Goal: Task Accomplishment & Management: Manage account settings

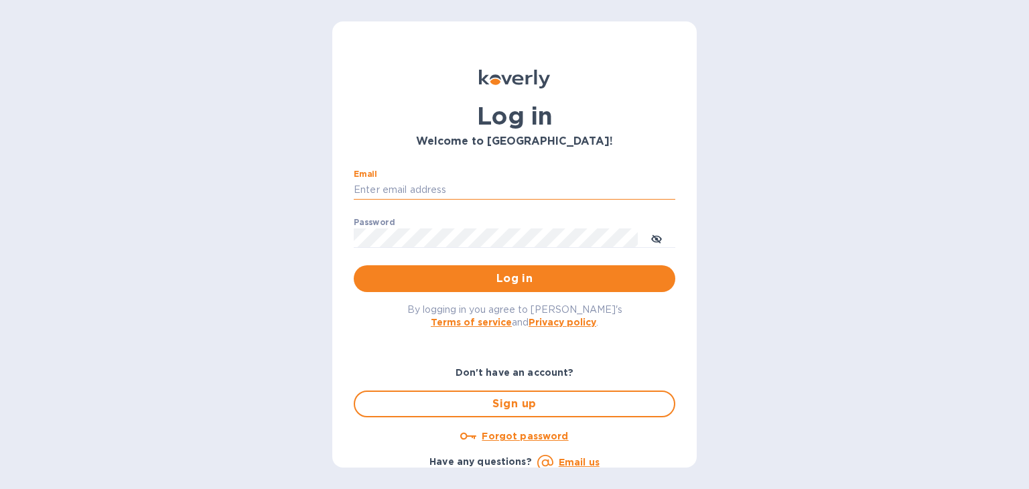
click at [433, 190] on input "Email" at bounding box center [514, 190] width 321 height 20
type input "[PERSON_NAME][EMAIL_ADDRESS][DOMAIN_NAME]"
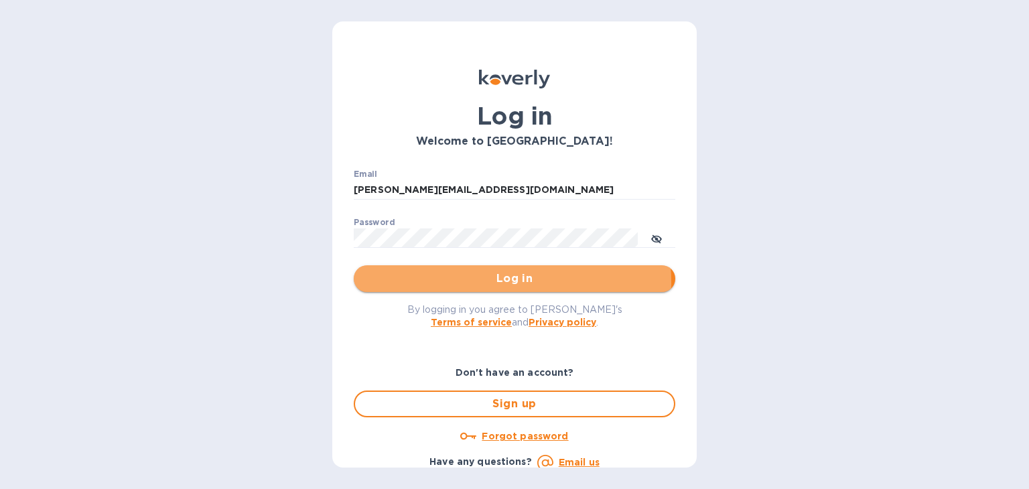
click at [479, 282] on span "Log in" at bounding box center [514, 279] width 300 height 16
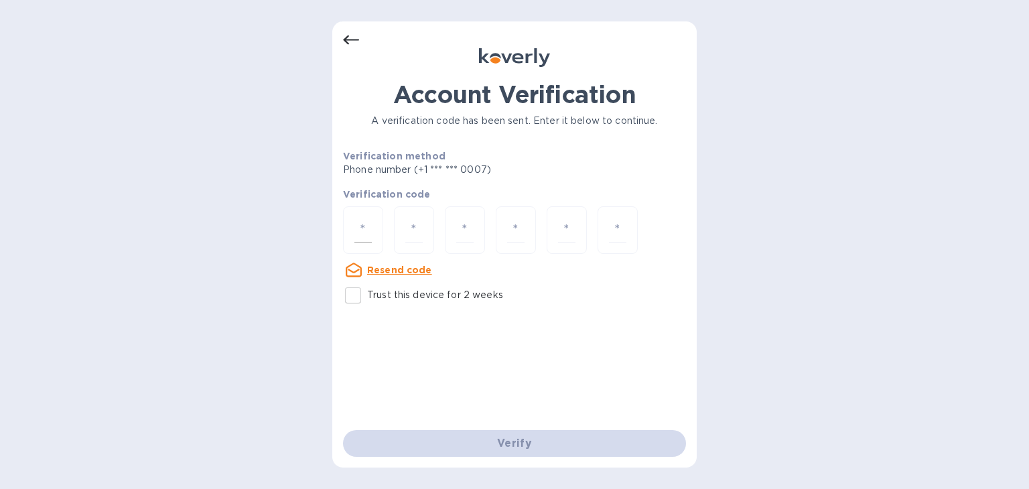
click at [360, 230] on input "number" at bounding box center [362, 230] width 17 height 25
type input "7"
type input "4"
type input "5"
type input "9"
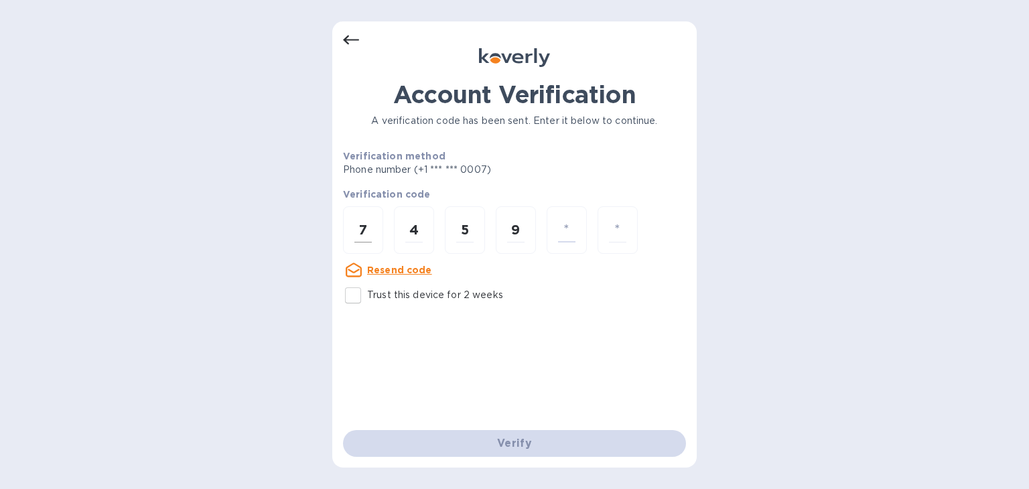
type input "0"
type input "2"
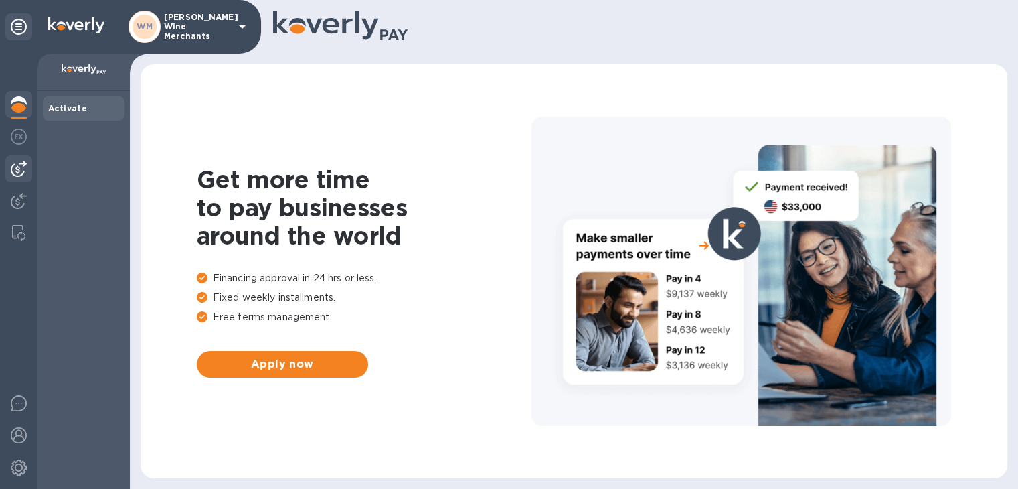
click at [20, 171] on img at bounding box center [19, 169] width 16 height 16
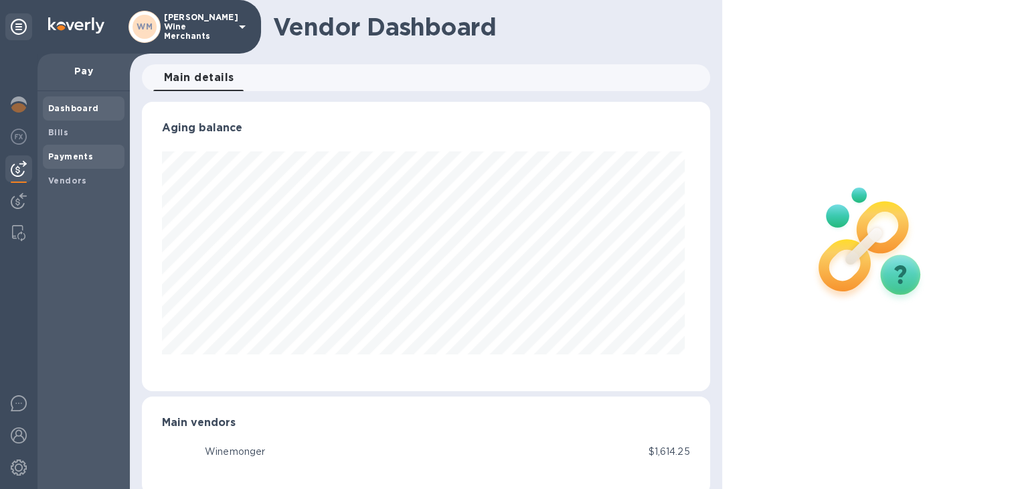
scroll to position [289, 562]
click at [63, 129] on b "Bills" at bounding box center [58, 132] width 20 height 10
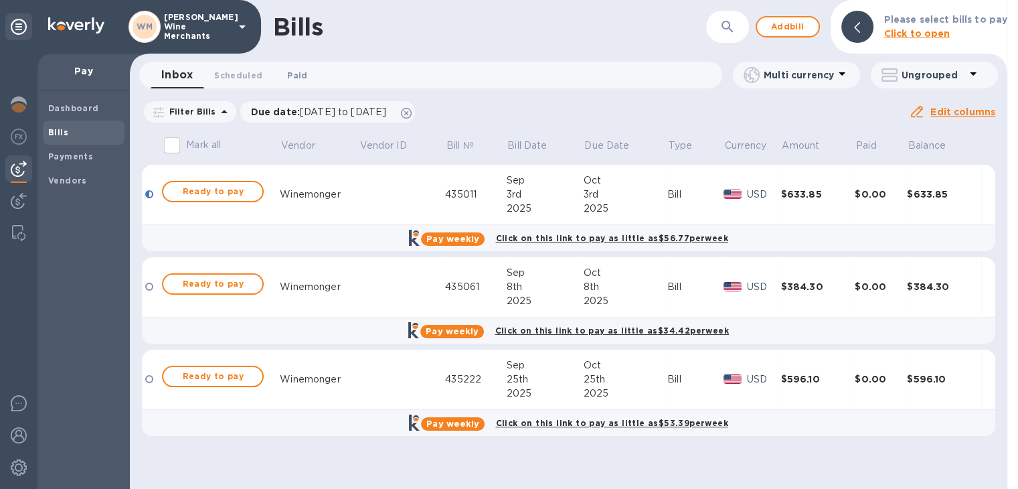
click at [302, 73] on span "Paid 0" at bounding box center [297, 75] width 20 height 14
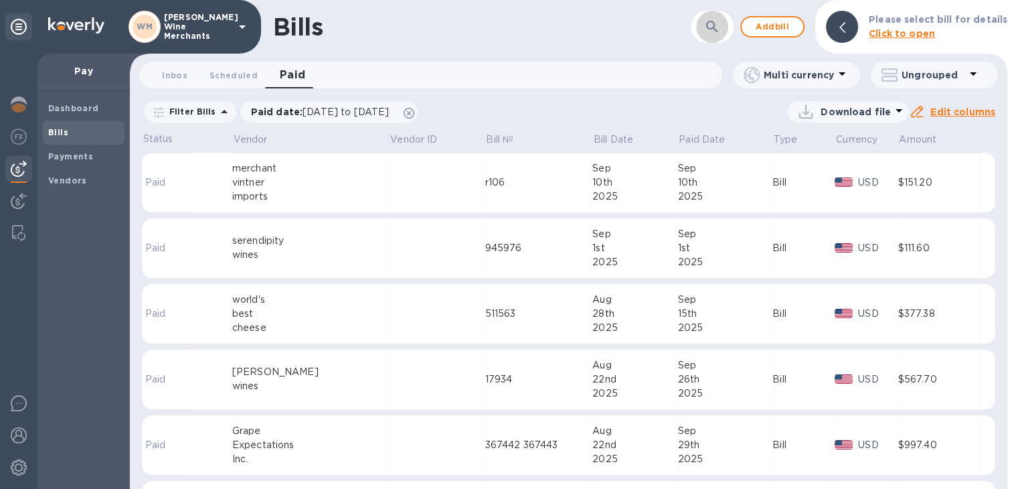
click at [715, 27] on icon "button" at bounding box center [712, 27] width 16 height 16
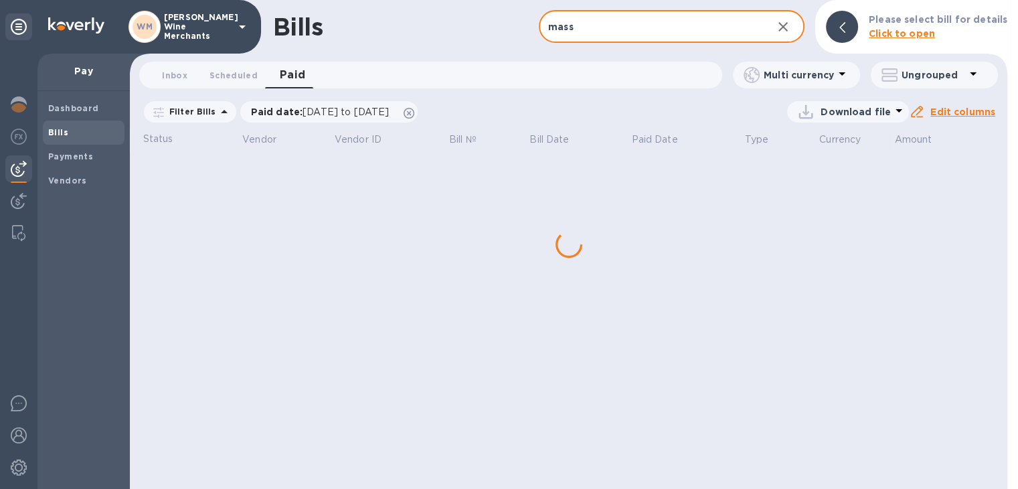
type input "mass"
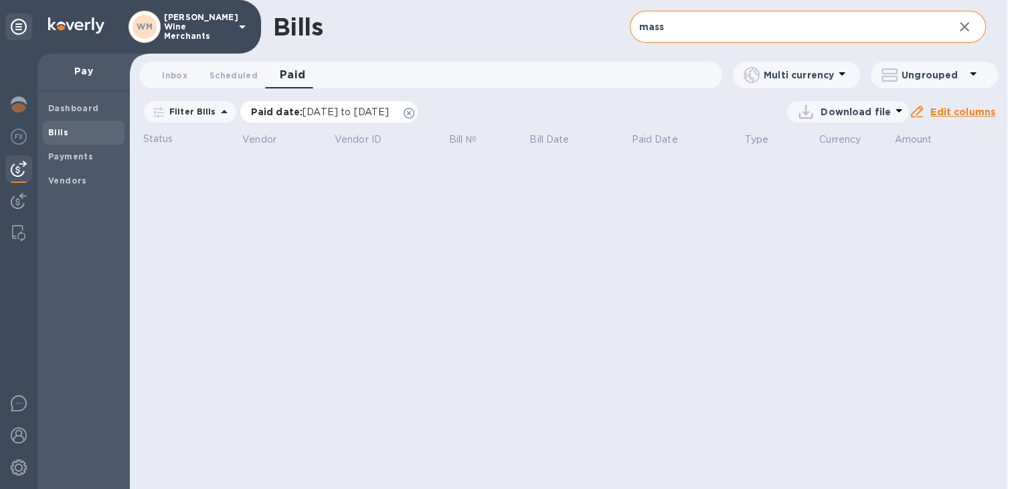
click at [386, 108] on span "[DATE] to [DATE]" at bounding box center [346, 111] width 86 height 11
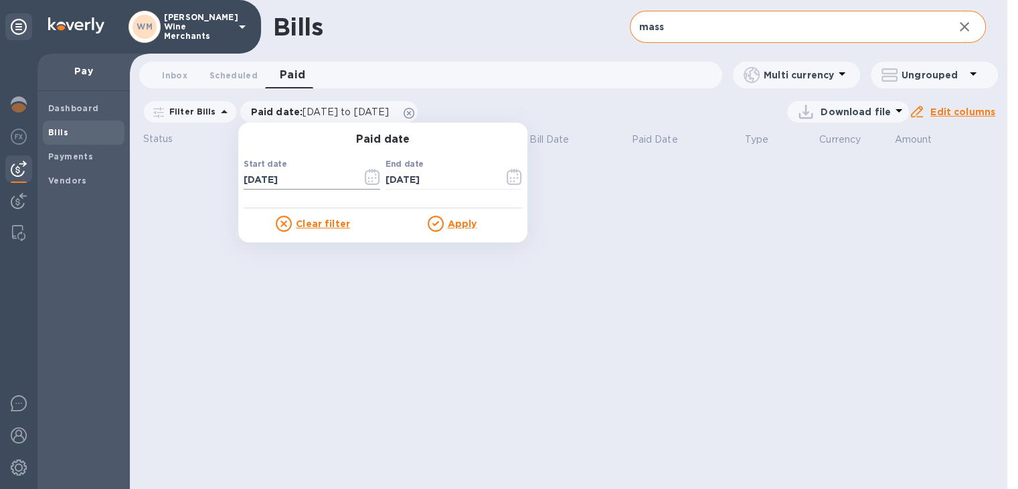
click at [374, 178] on icon "button" at bounding box center [375, 178] width 2 height 2
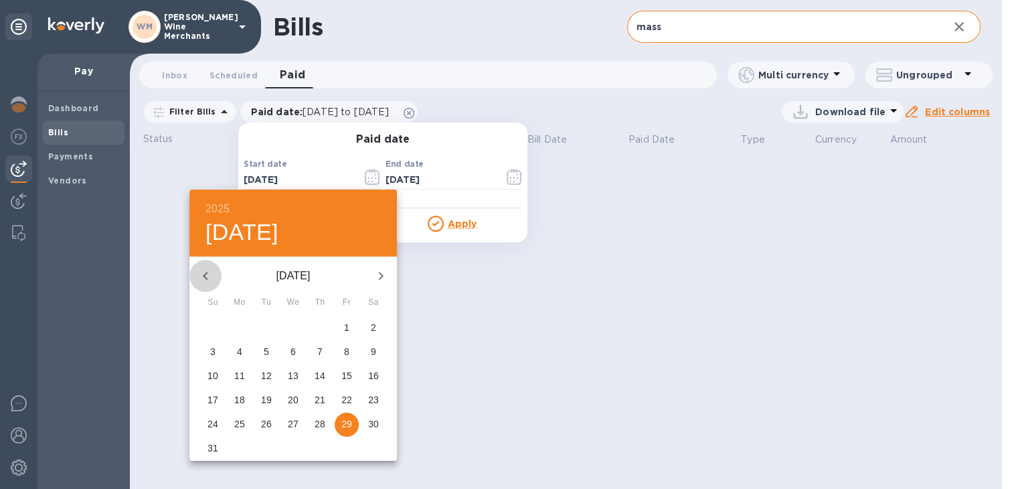
click at [201, 266] on button "button" at bounding box center [205, 276] width 32 height 32
click at [321, 328] on p "1" at bounding box center [319, 327] width 5 height 13
type input "[DATE]"
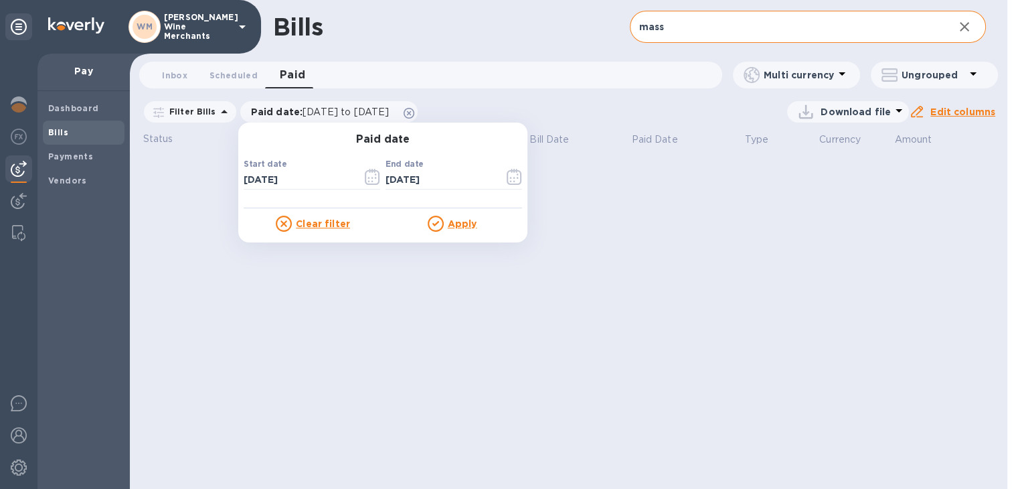
click at [449, 222] on u "Apply" at bounding box center [462, 223] width 29 height 11
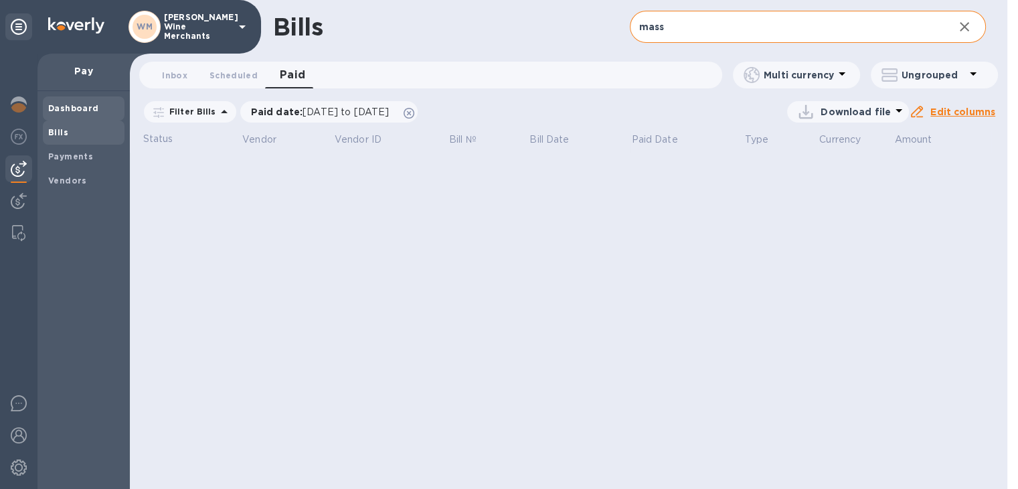
click at [70, 113] on span "Dashboard" at bounding box center [73, 108] width 51 height 13
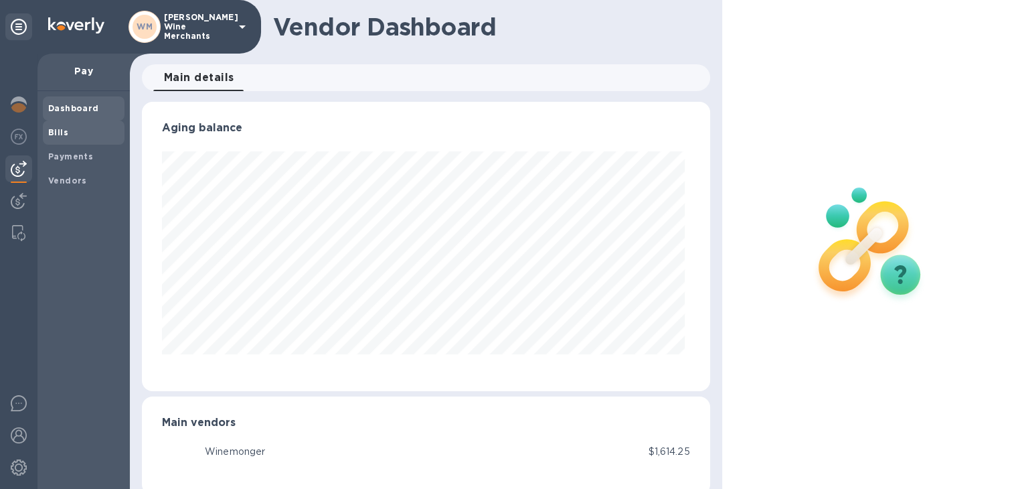
scroll to position [289, 562]
click at [64, 129] on b "Bills" at bounding box center [58, 132] width 20 height 10
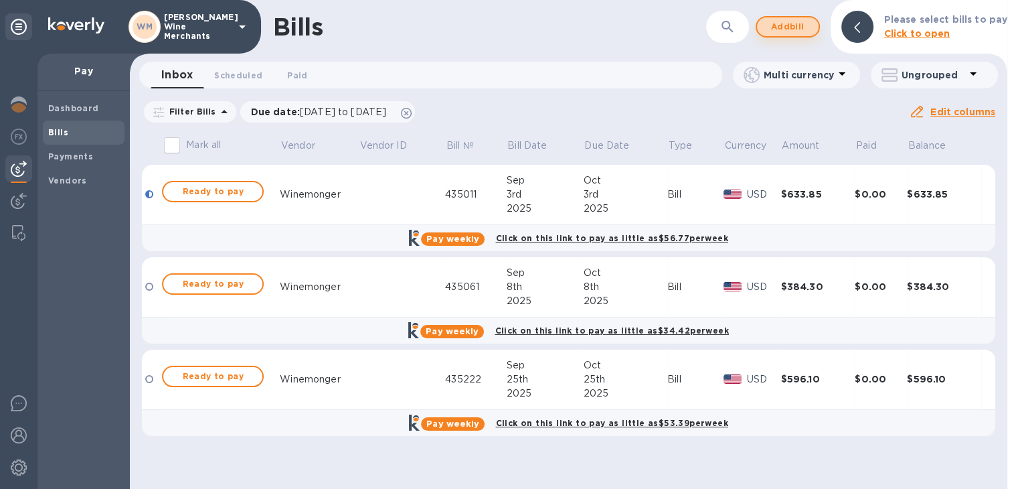
click at [783, 19] on span "Add bill" at bounding box center [788, 27] width 40 height 16
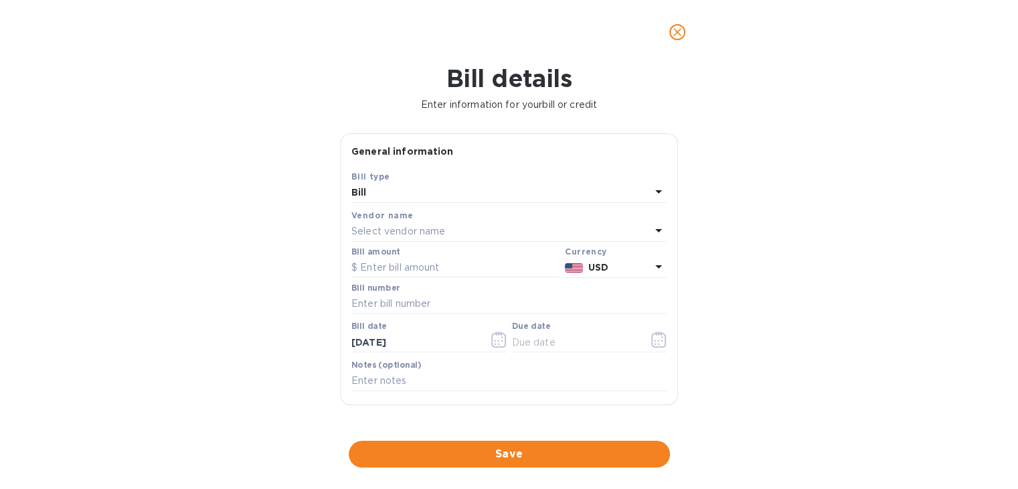
click at [422, 228] on p "Select vendor name" at bounding box center [399, 231] width 94 height 14
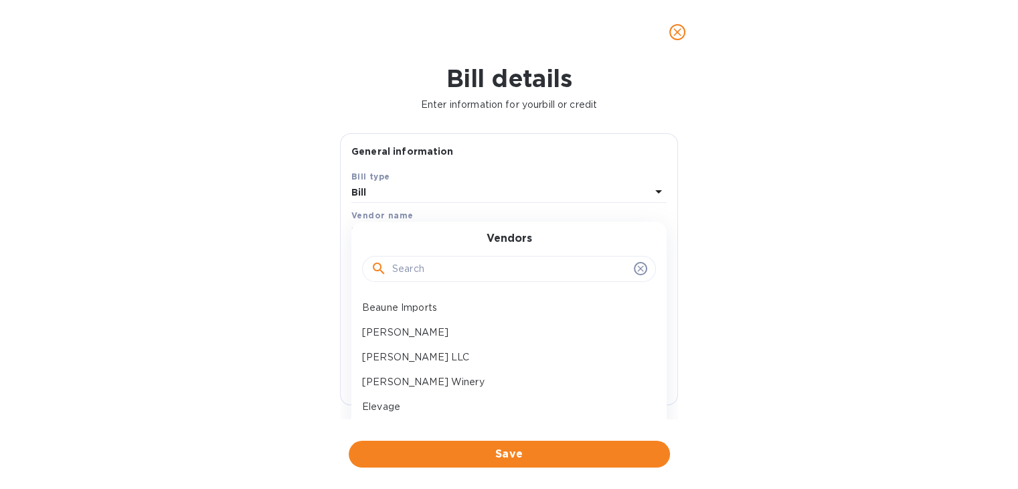
click at [422, 268] on input "text" at bounding box center [510, 269] width 236 height 20
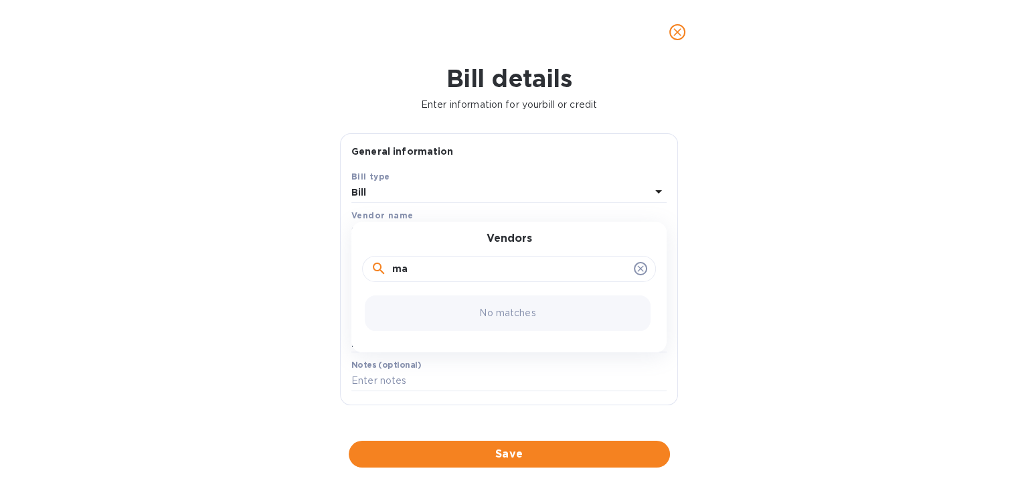
type input "m"
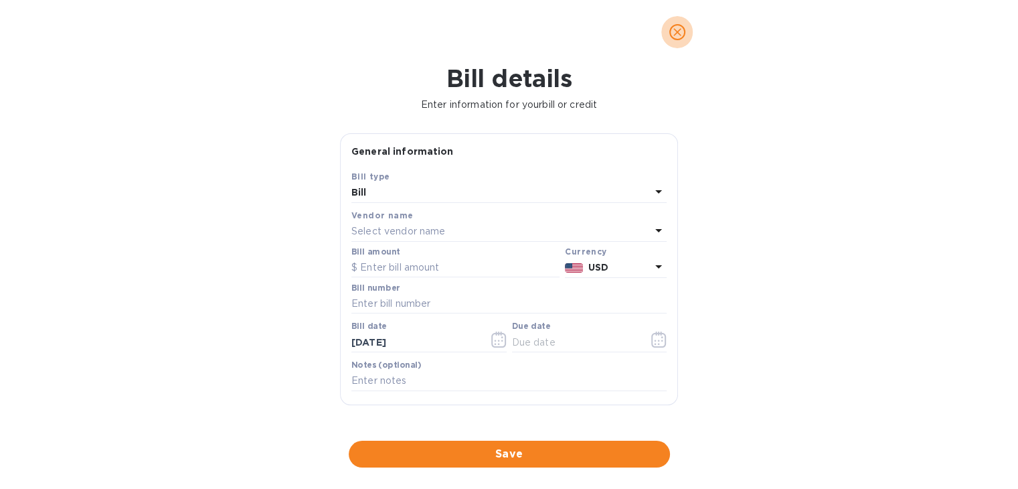
click at [676, 27] on icon "close" at bounding box center [677, 31] width 13 height 13
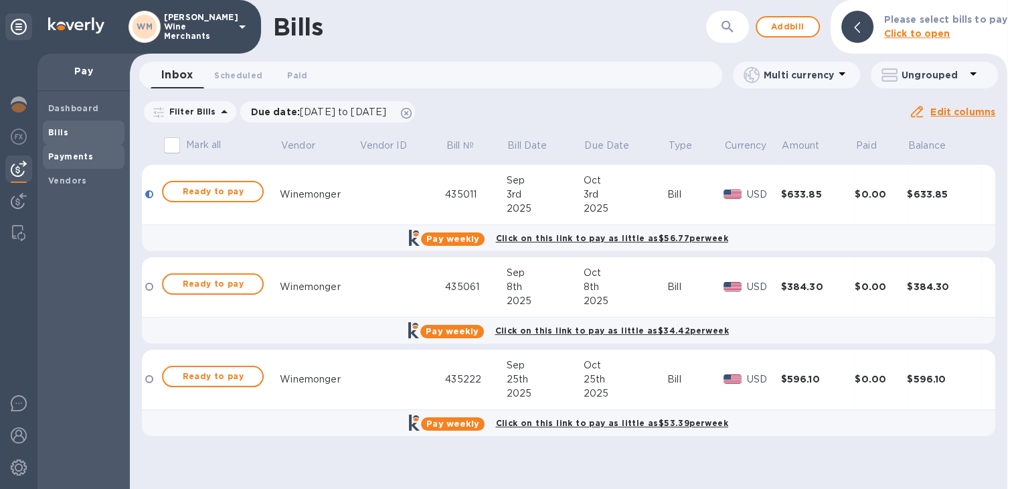
click at [72, 159] on b "Payments" at bounding box center [70, 156] width 45 height 10
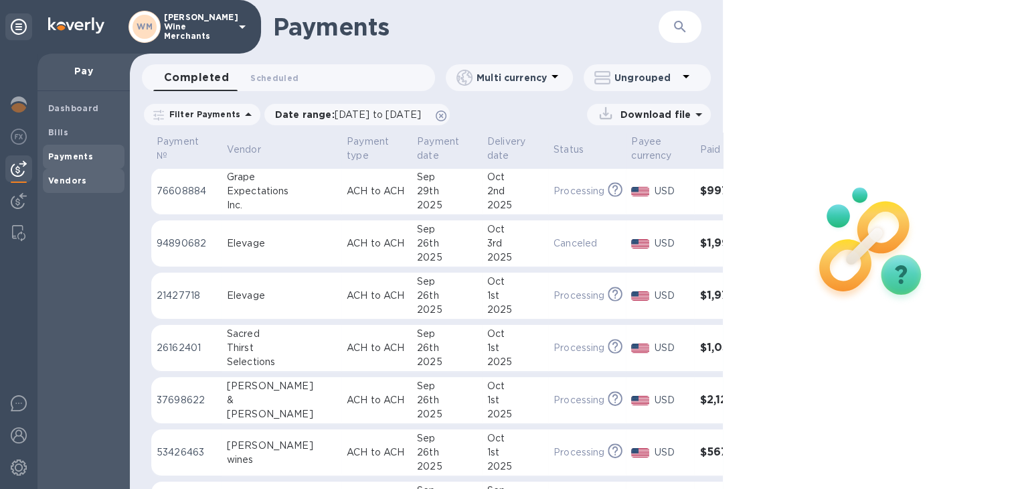
click at [75, 179] on b "Vendors" at bounding box center [67, 180] width 39 height 10
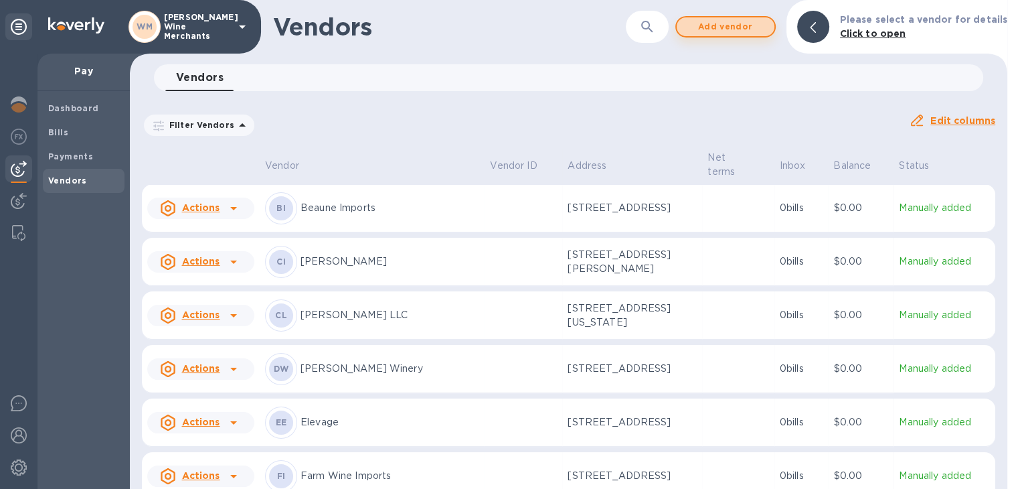
click at [718, 26] on span "Add vendor" at bounding box center [726, 27] width 76 height 16
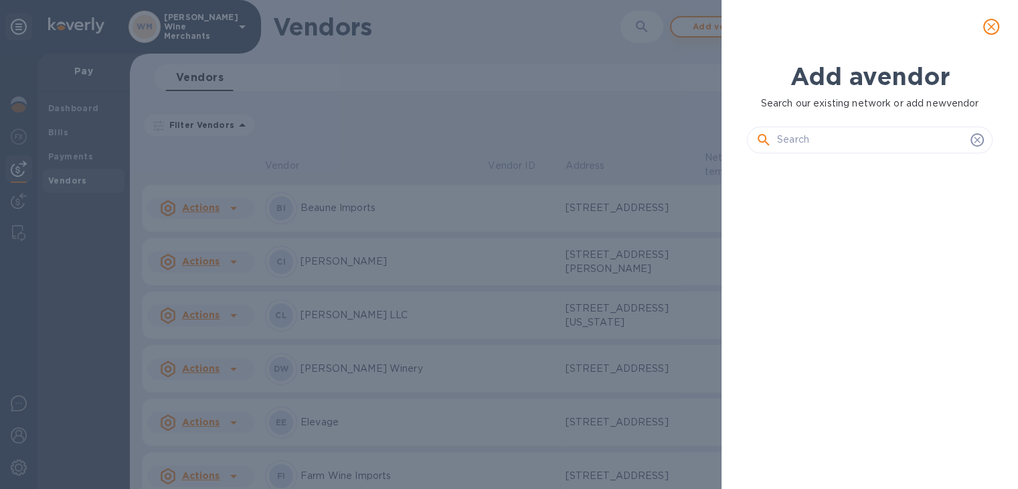
scroll to position [279, 250]
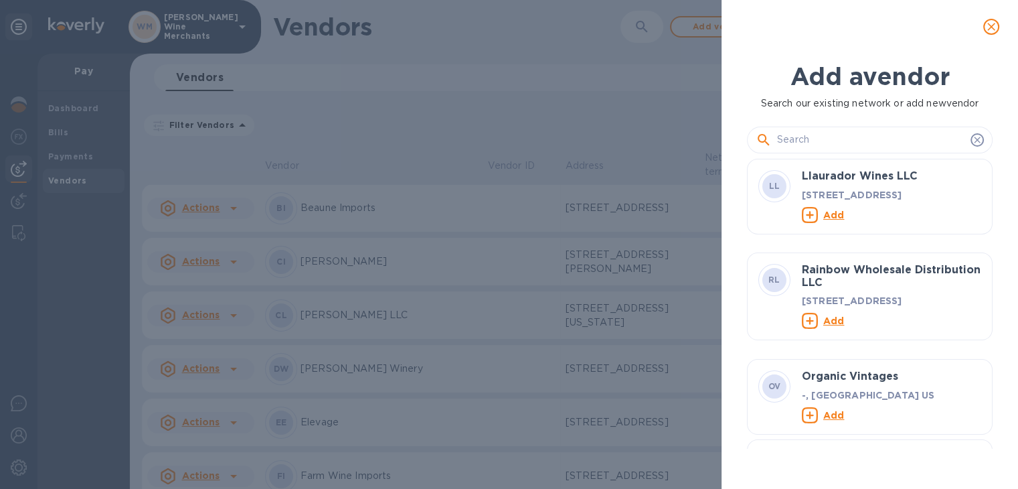
click at [877, 143] on input "text" at bounding box center [871, 140] width 188 height 20
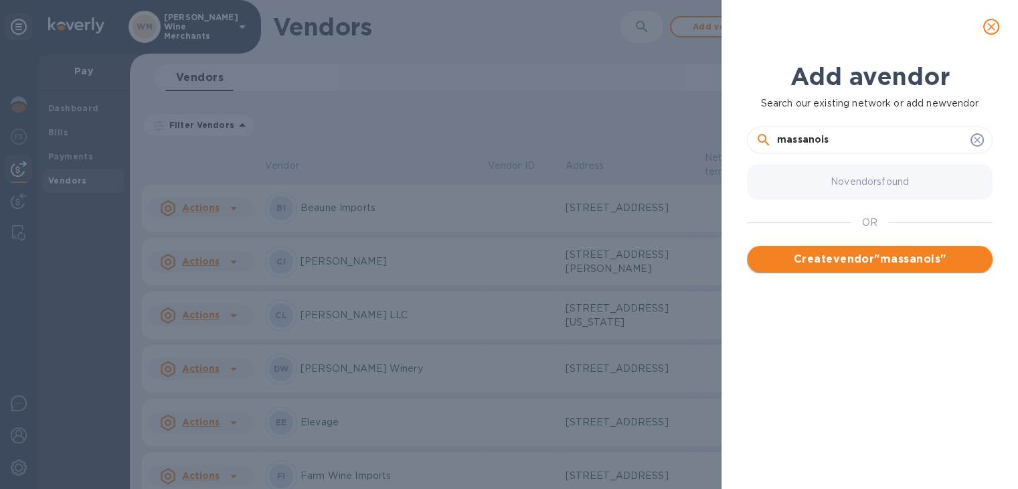
type input "massanois"
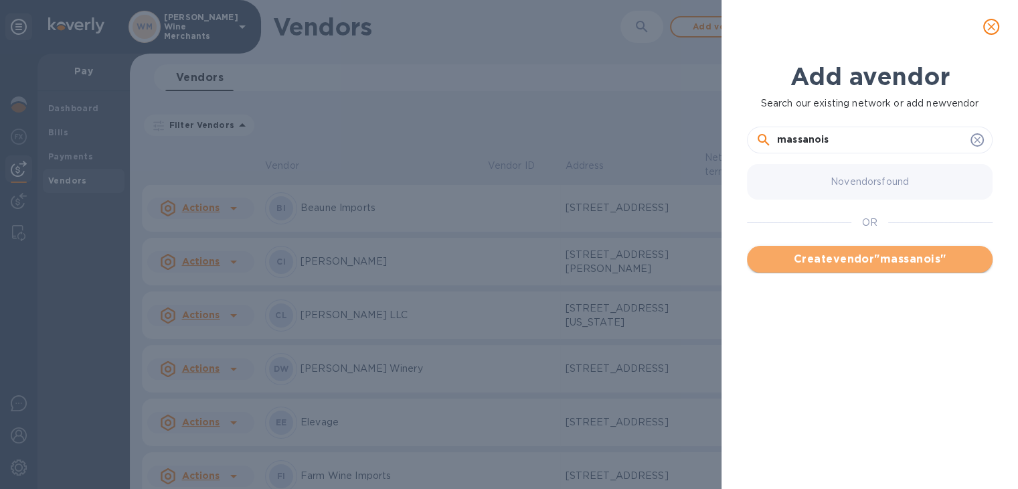
click at [870, 254] on span "Create vendor " massanois "" at bounding box center [870, 259] width 224 height 16
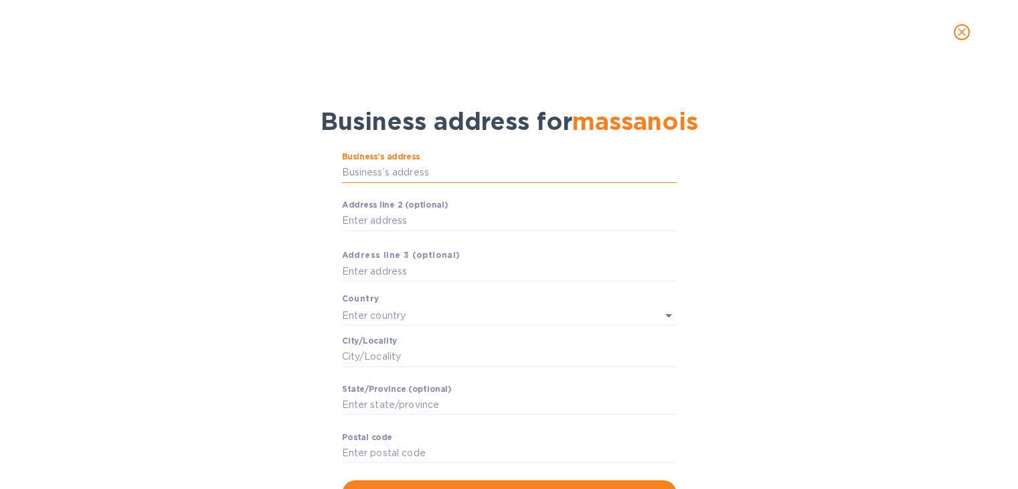
click at [370, 171] on input "Business’s аddress" at bounding box center [509, 173] width 335 height 20
type input "[STREET_ADDRESS]"
type input "[GEOGRAPHIC_DATA]"
type input "[US_STATE]"
type input "NY"
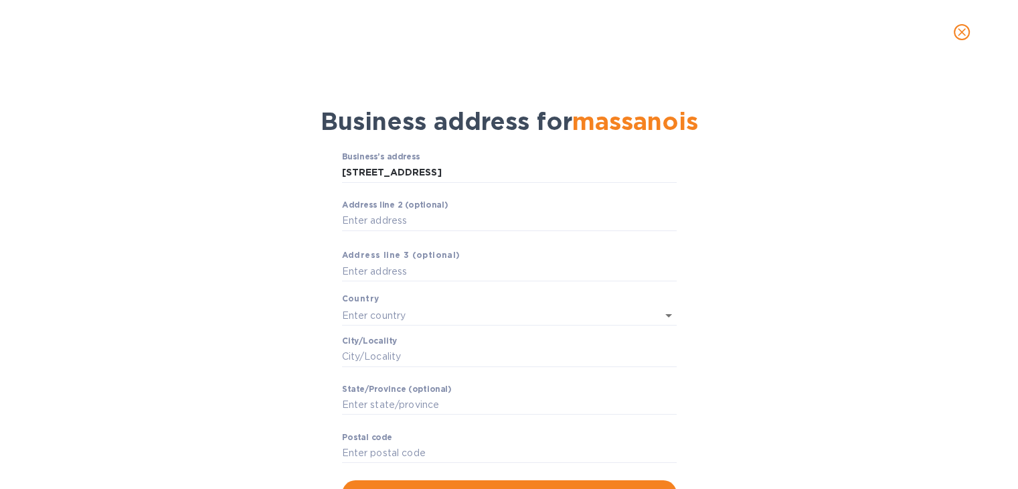
type input "10016"
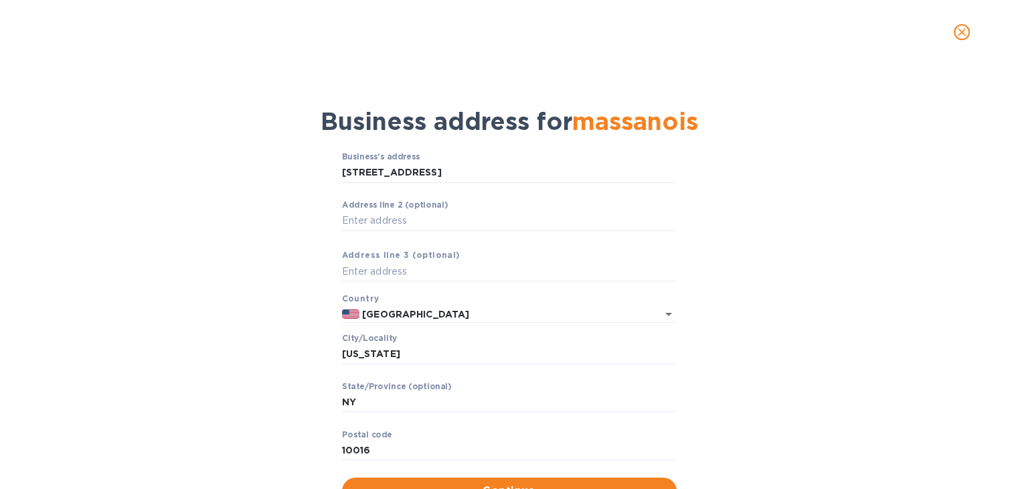
scroll to position [56, 0]
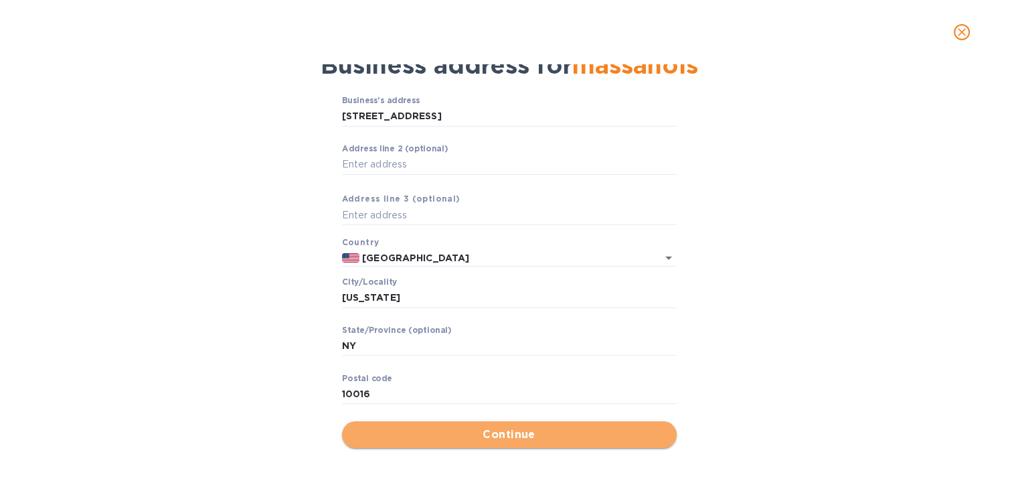
click at [502, 430] on span "Continue" at bounding box center [509, 435] width 313 height 16
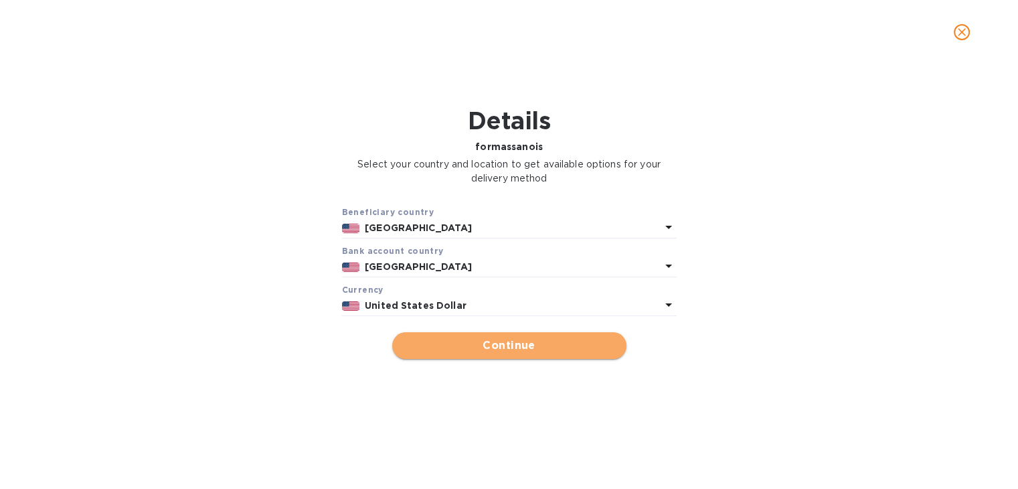
click at [532, 342] on span "Continue" at bounding box center [509, 345] width 213 height 16
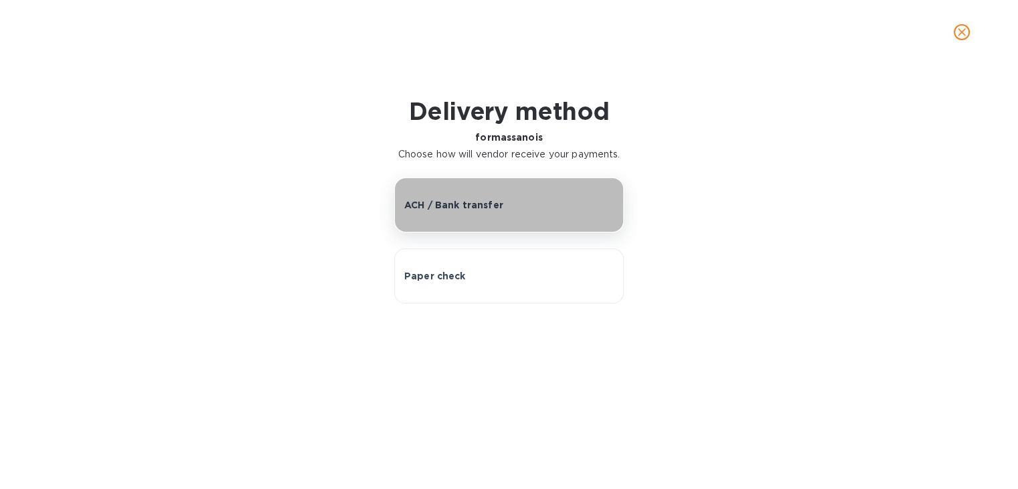
click at [457, 204] on p "ACH / Bank transfer" at bounding box center [453, 204] width 99 height 13
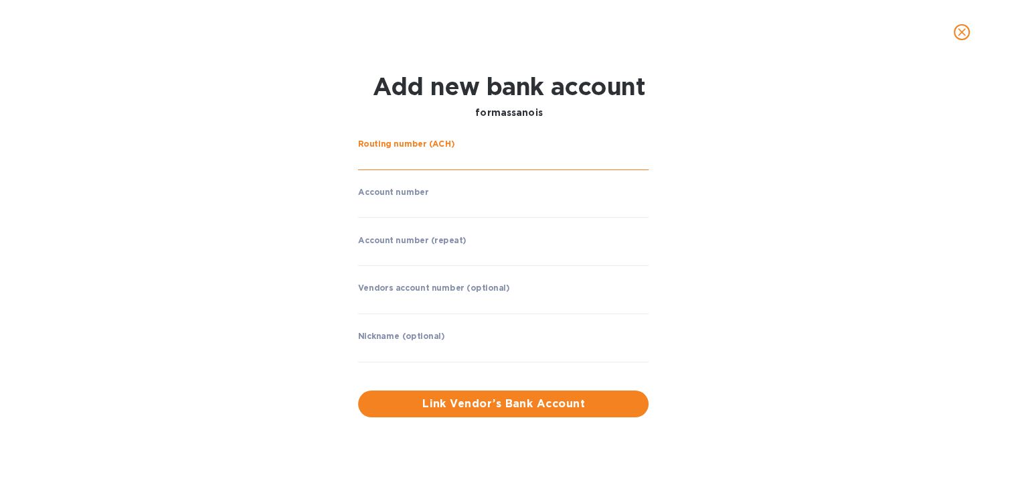
click at [386, 162] on input "string" at bounding box center [503, 160] width 291 height 20
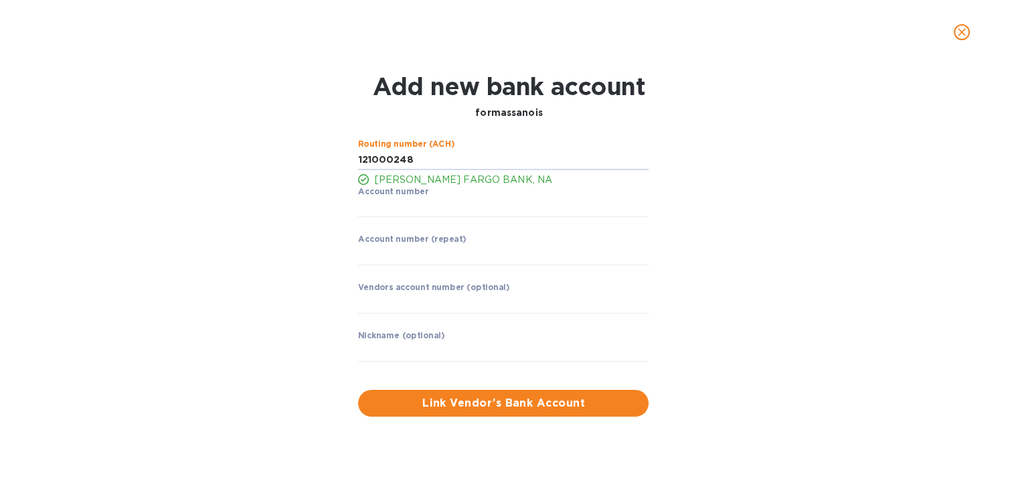
type input "121000248"
click at [390, 181] on p "[PERSON_NAME] FARGO BANK, NA" at bounding box center [511, 180] width 275 height 14
click at [393, 207] on input "string" at bounding box center [503, 208] width 291 height 20
type input "4125487066"
click at [381, 250] on input "string" at bounding box center [503, 255] width 291 height 20
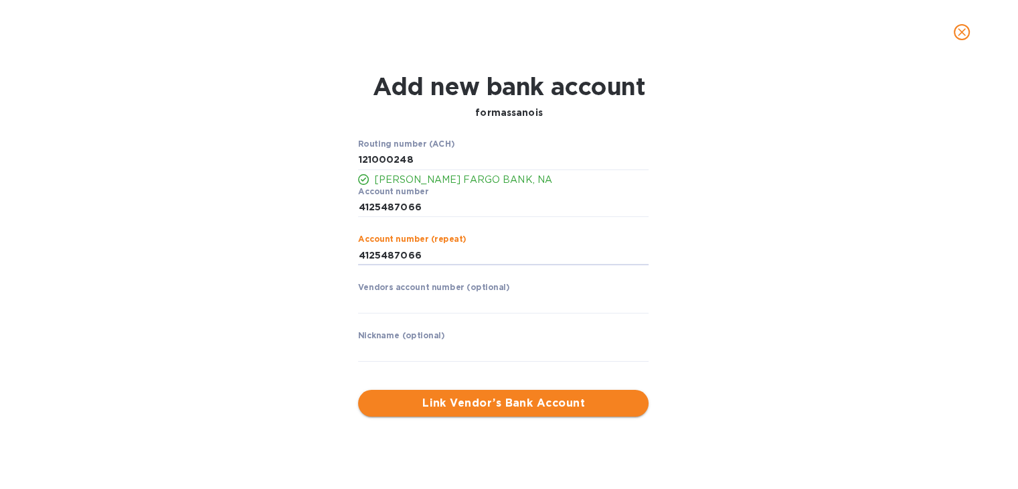
type input "4125487066"
click at [475, 396] on span "Link Vendor’s Bank Account" at bounding box center [503, 403] width 269 height 16
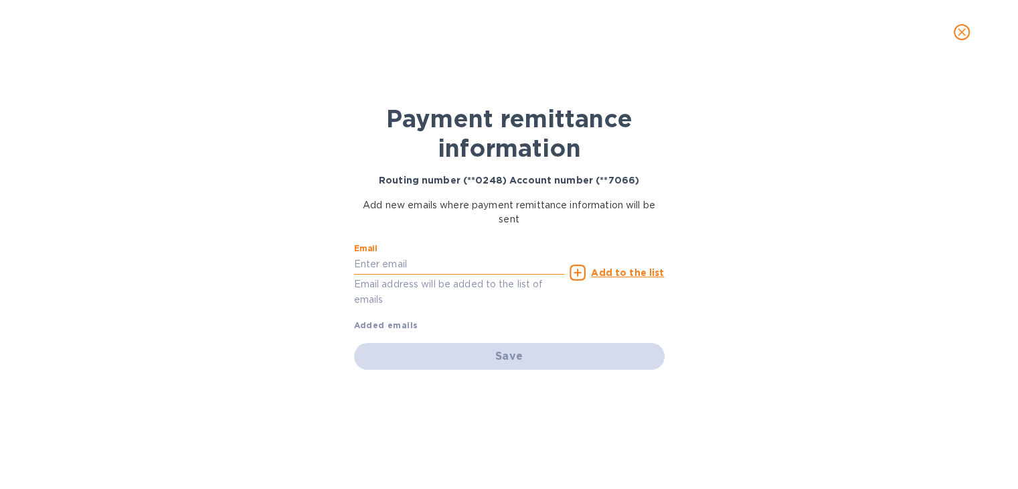
click at [416, 256] on input "text" at bounding box center [459, 264] width 211 height 20
type input "[EMAIL_ADDRESS][DOMAIN_NAME]"
click at [626, 269] on u "Add to the list" at bounding box center [627, 272] width 73 height 11
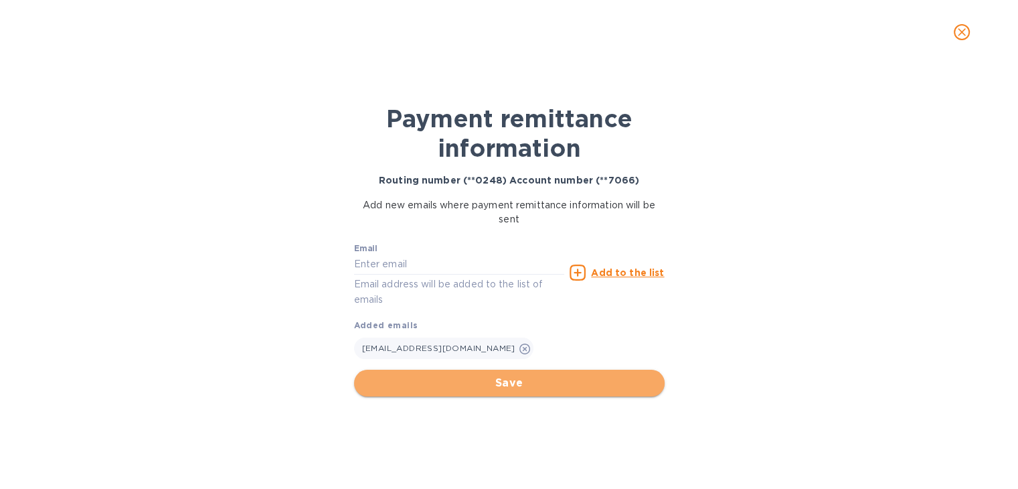
click at [533, 380] on span "Save" at bounding box center [509, 383] width 289 height 16
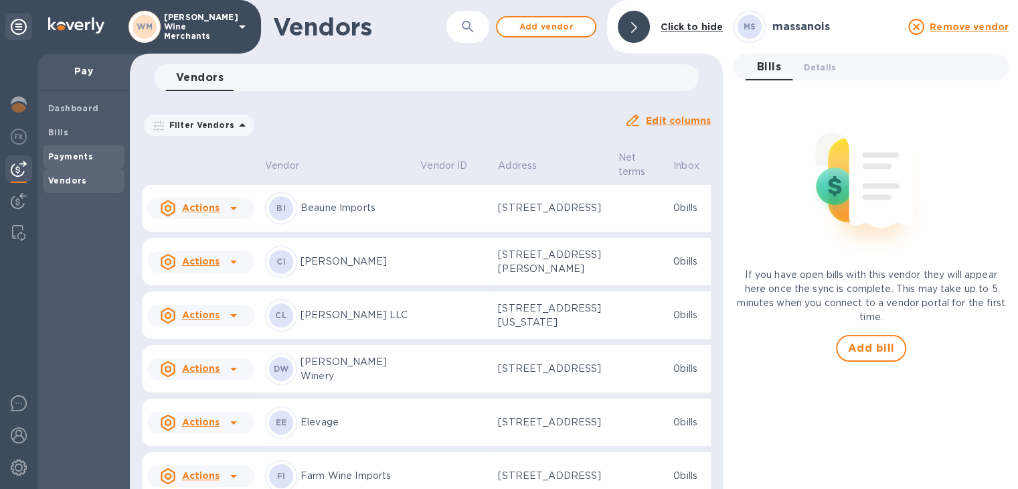
click at [62, 157] on b "Payments" at bounding box center [70, 156] width 45 height 10
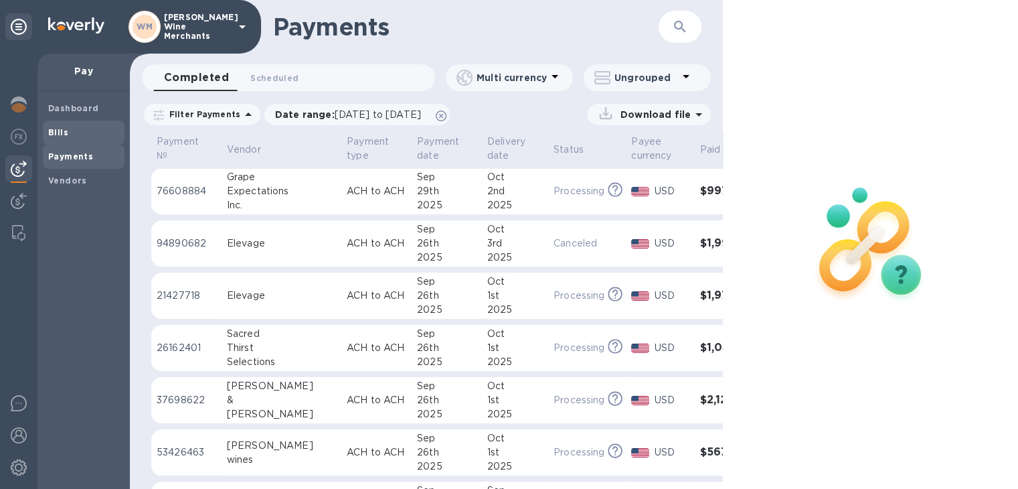
click at [84, 135] on span "Bills" at bounding box center [83, 132] width 71 height 13
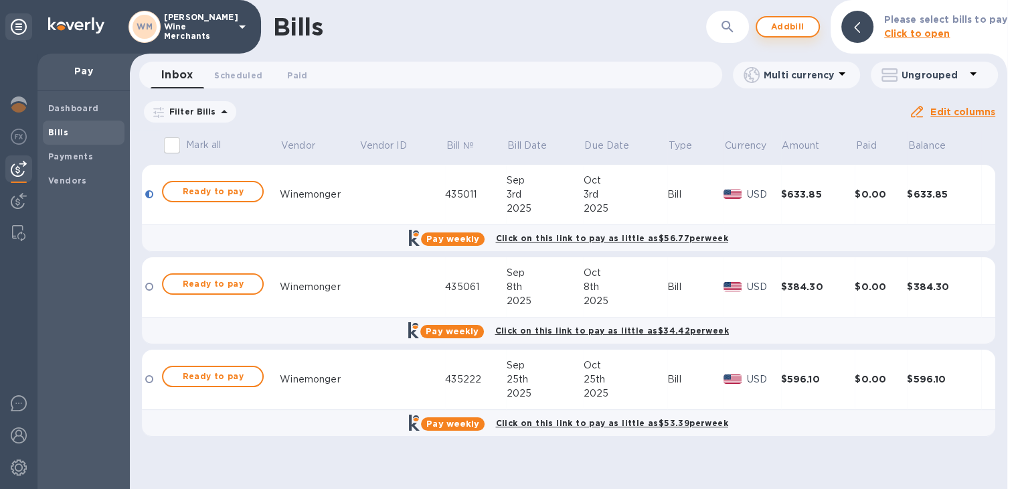
click at [805, 21] on span "Add bill" at bounding box center [788, 27] width 40 height 16
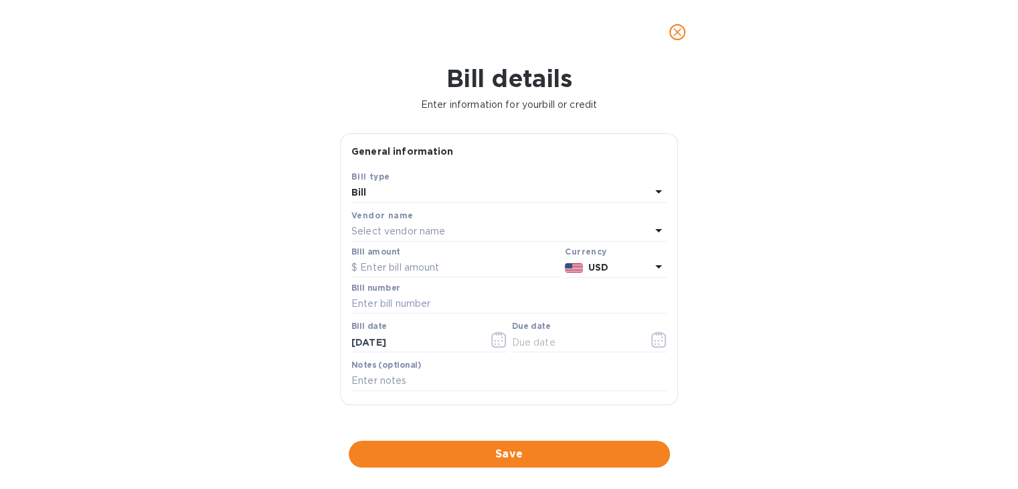
click at [367, 236] on p "Select vendor name" at bounding box center [399, 231] width 94 height 14
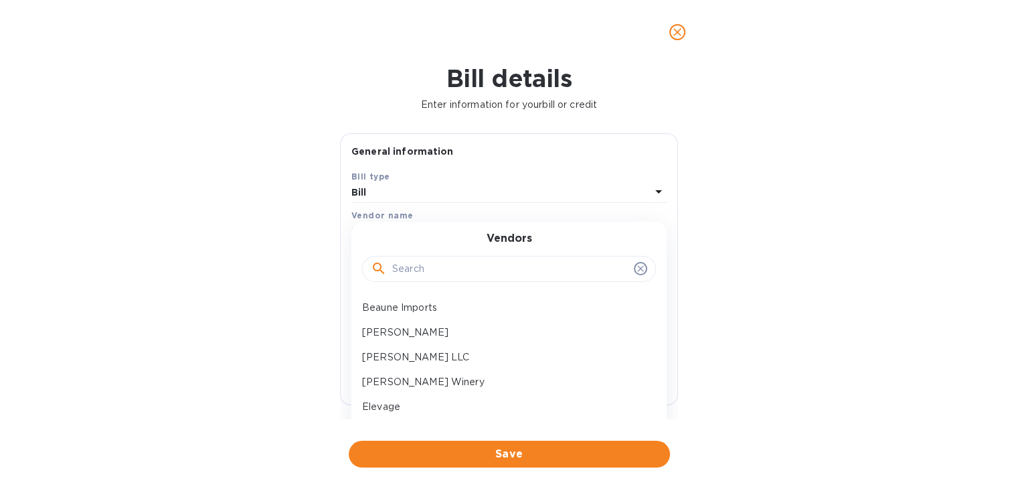
click at [395, 256] on div at bounding box center [509, 269] width 294 height 27
click at [402, 262] on input "text" at bounding box center [510, 269] width 236 height 20
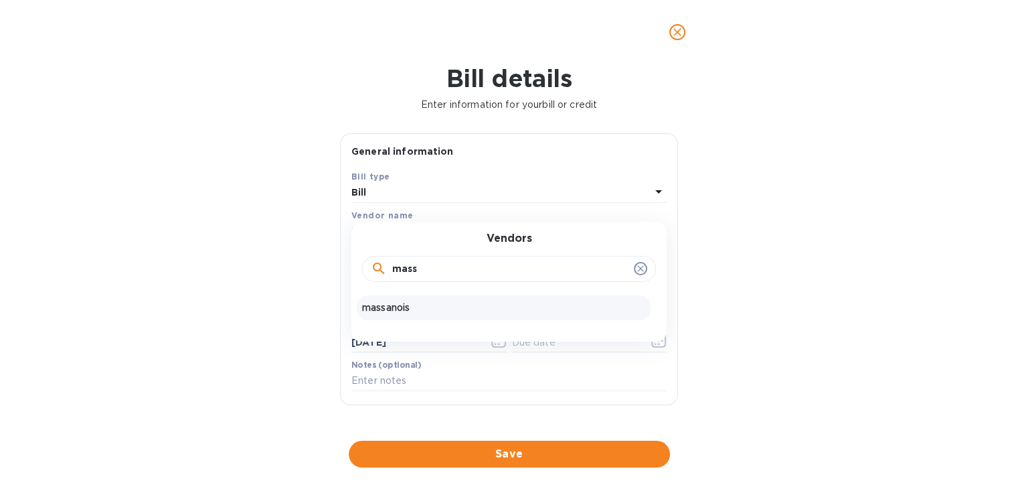
type input "mass"
click at [404, 308] on p "massanois" at bounding box center [503, 308] width 283 height 14
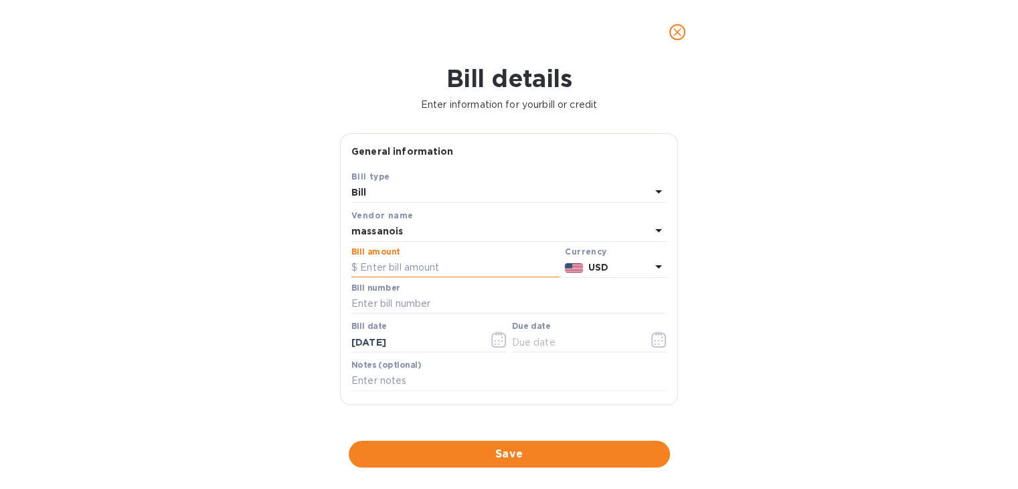
click at [404, 262] on input "text" at bounding box center [456, 268] width 208 height 20
type input "430.40"
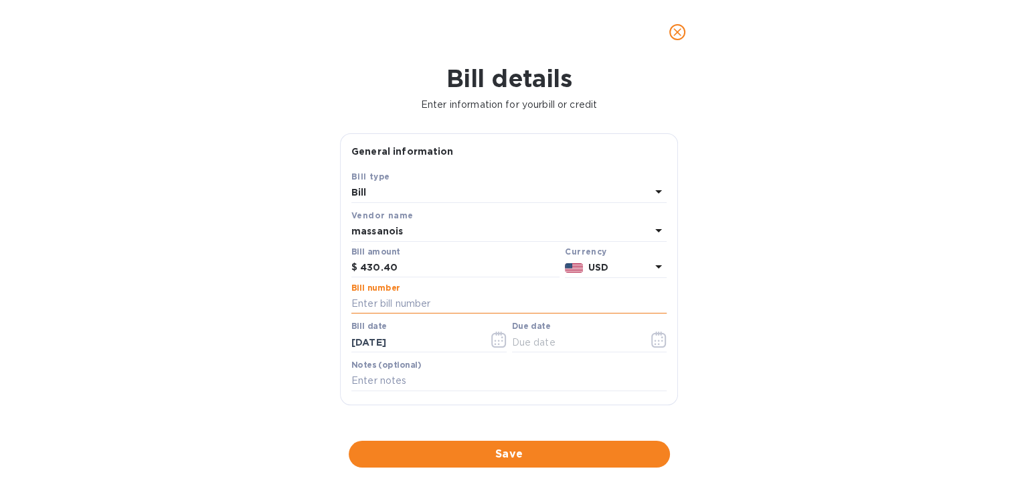
click at [421, 301] on input "text" at bounding box center [509, 304] width 315 height 20
type input "272426 + $12 credit"
click at [644, 341] on button "button" at bounding box center [658, 339] width 31 height 32
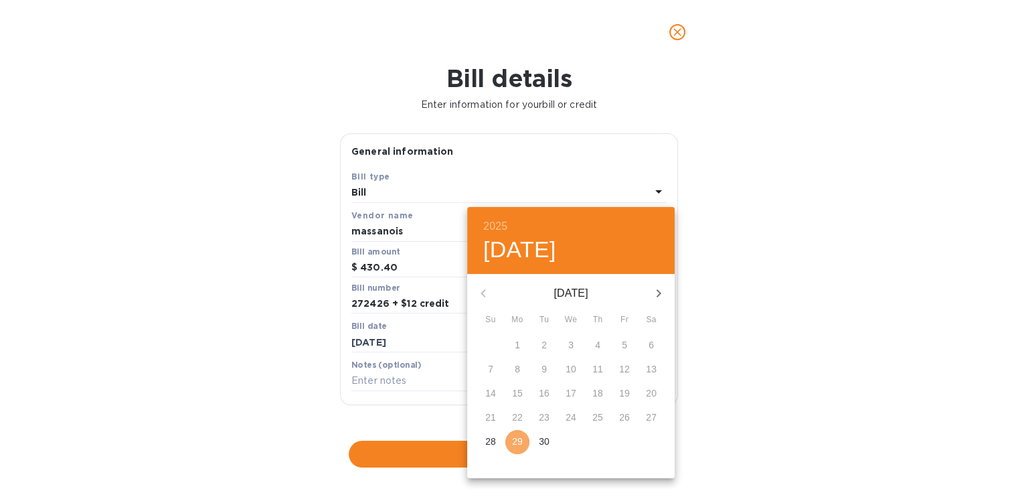
click at [524, 437] on span "29" at bounding box center [518, 441] width 24 height 13
type input "[DATE]"
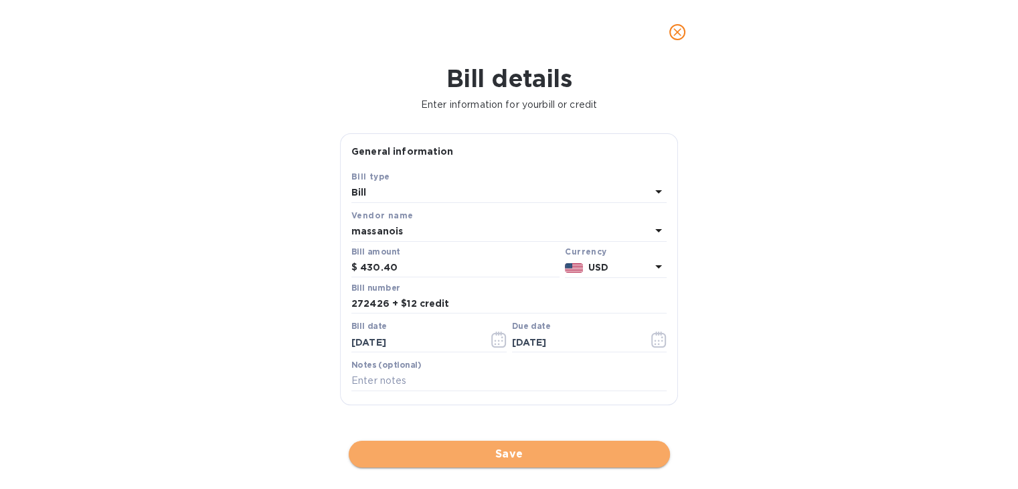
click at [518, 446] on span "Save" at bounding box center [510, 454] width 300 height 16
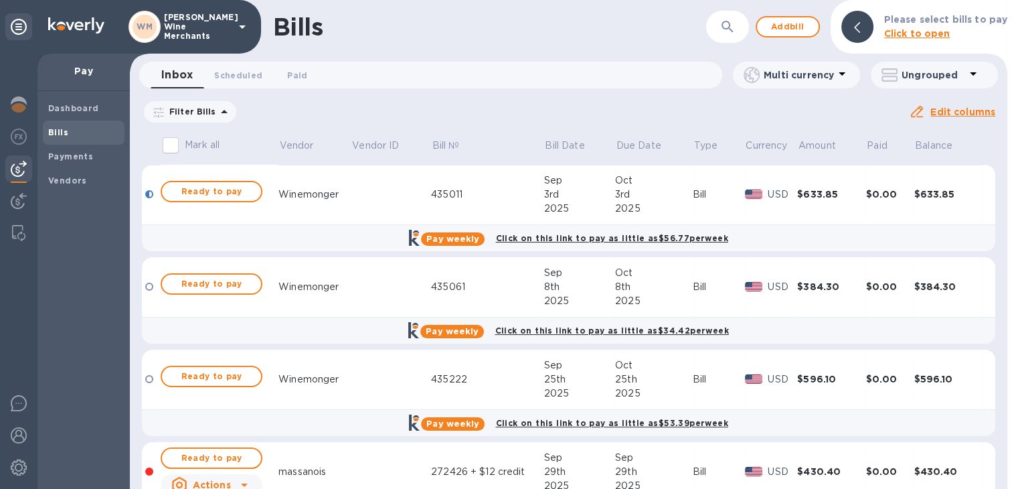
scroll to position [57, 0]
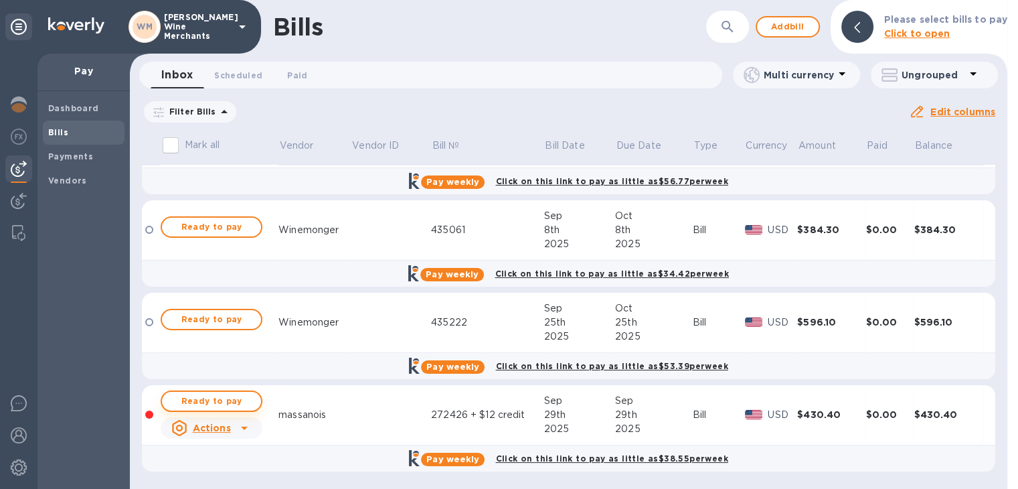
click at [212, 390] on button "Ready to pay" at bounding box center [212, 400] width 102 height 21
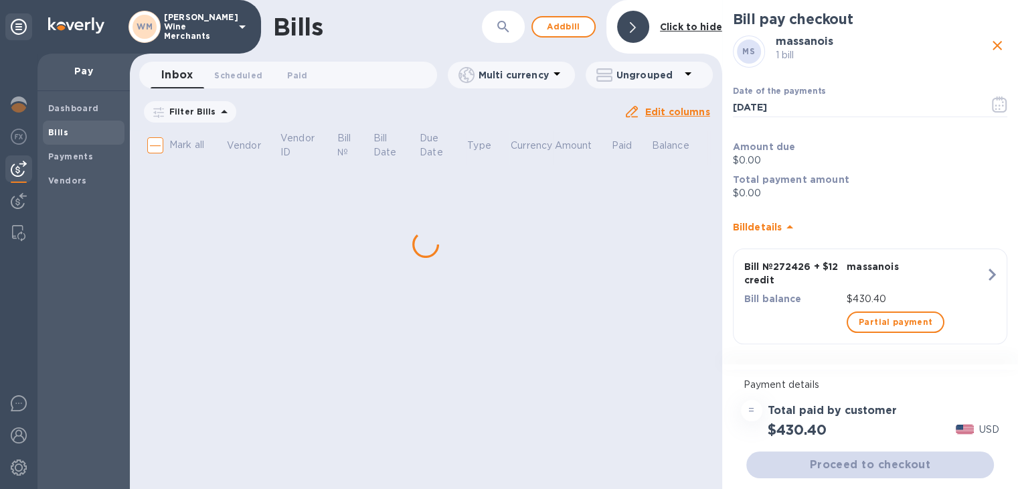
scroll to position [0, 0]
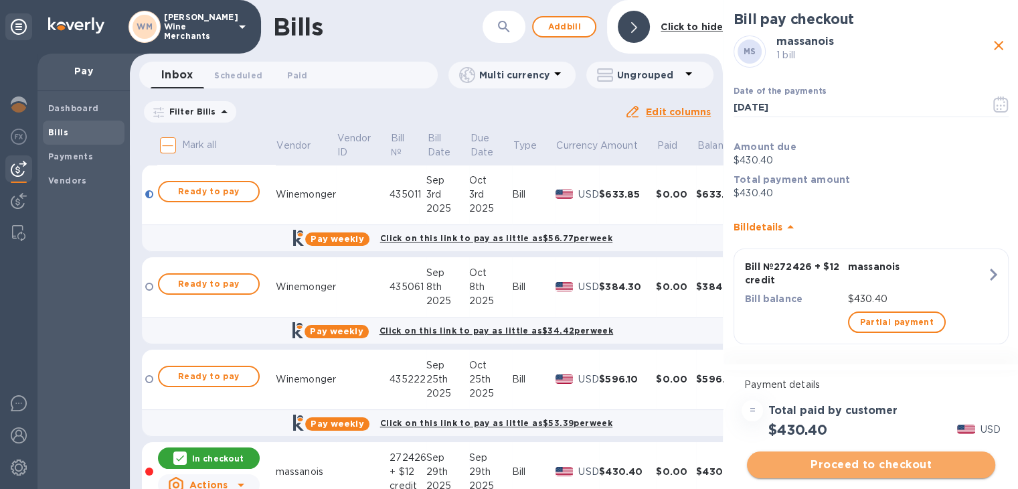
click at [892, 455] on button "Proceed to checkout" at bounding box center [871, 464] width 248 height 27
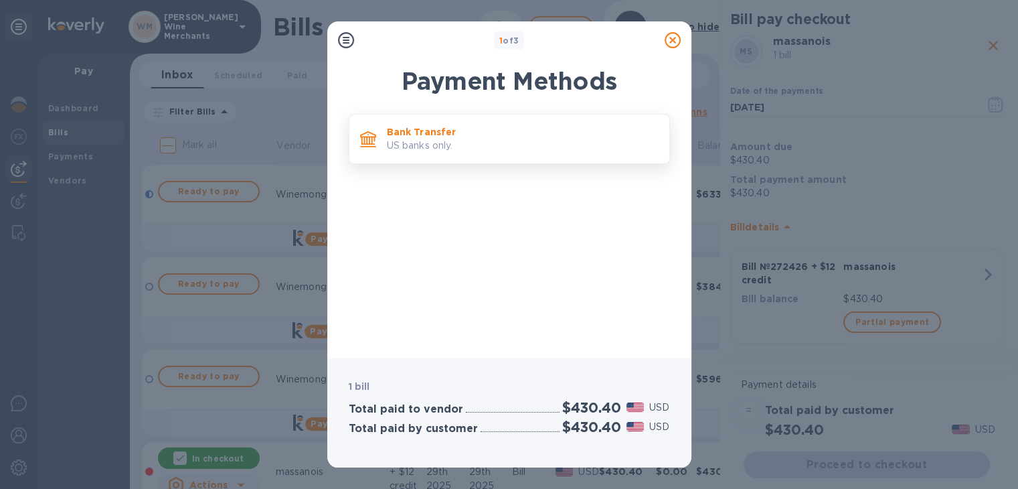
click at [410, 128] on p "Bank Transfer" at bounding box center [523, 131] width 272 height 13
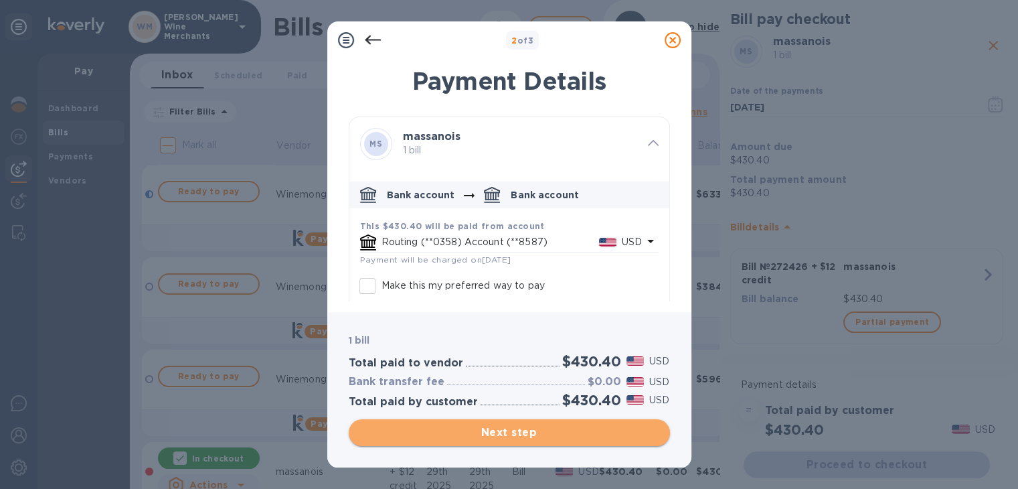
click at [533, 429] on span "Next step" at bounding box center [510, 433] width 300 height 16
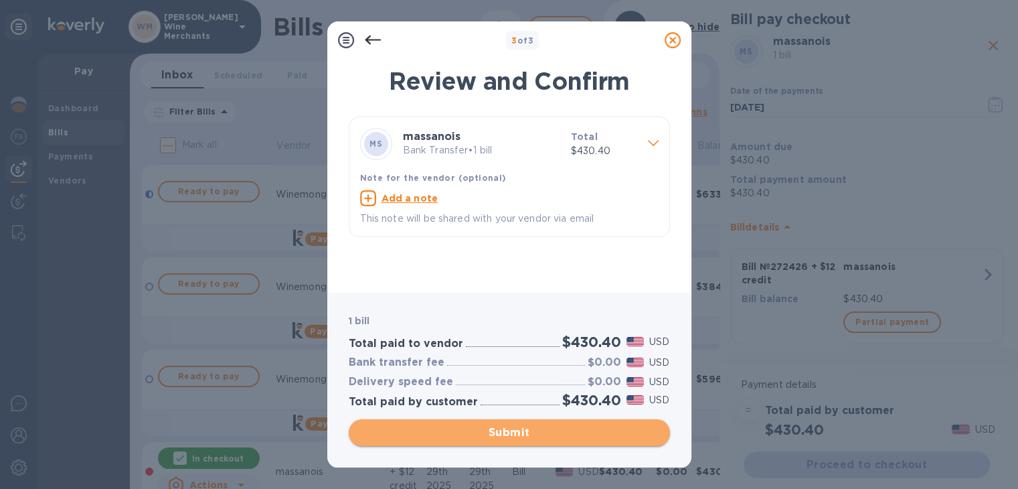
click at [533, 429] on span "Submit" at bounding box center [510, 433] width 300 height 16
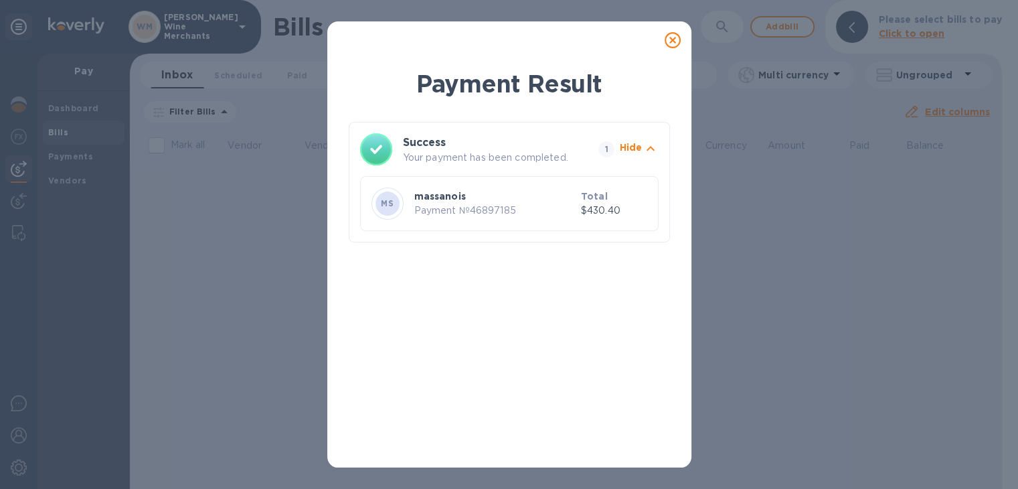
click at [678, 37] on icon at bounding box center [673, 40] width 16 height 16
